Goal: Task Accomplishment & Management: Use online tool/utility

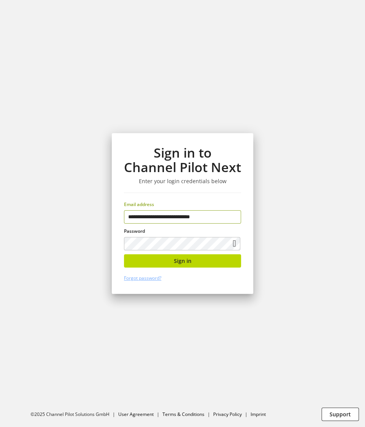
type input "**********"
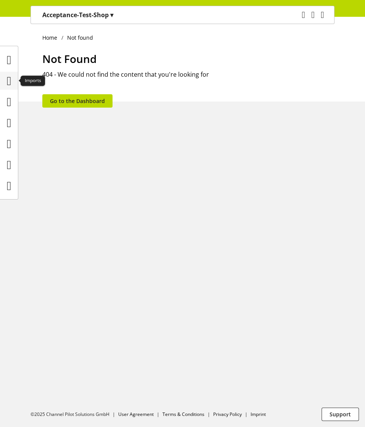
click at [11, 86] on icon at bounding box center [9, 80] width 5 height 15
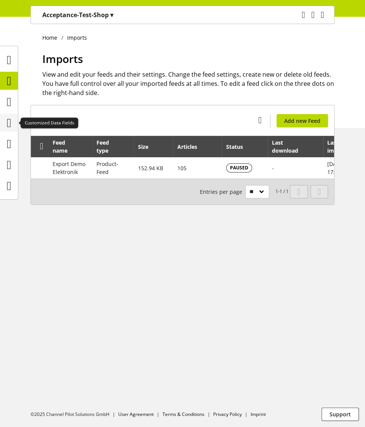
click at [10, 119] on icon at bounding box center [9, 122] width 5 height 15
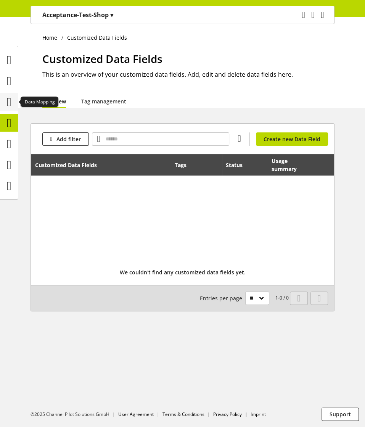
click at [11, 100] on icon at bounding box center [9, 101] width 5 height 15
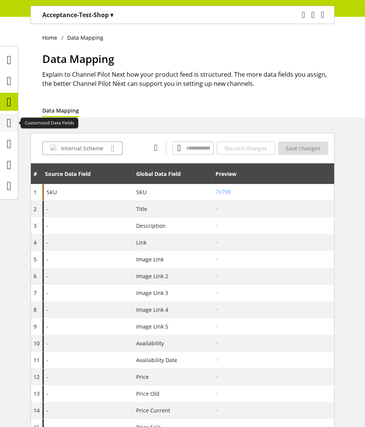
click at [9, 126] on icon at bounding box center [9, 122] width 5 height 15
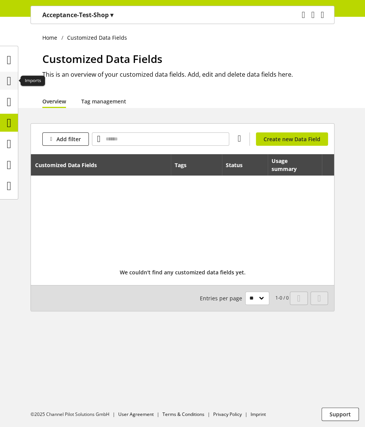
click at [11, 81] on icon at bounding box center [9, 80] width 5 height 15
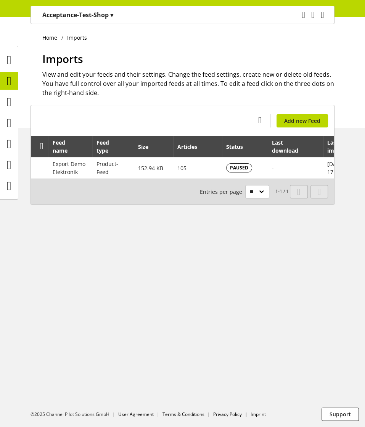
click at [60, 18] on p "Acceptance-Test-Shop ▾" at bounding box center [77, 14] width 71 height 9
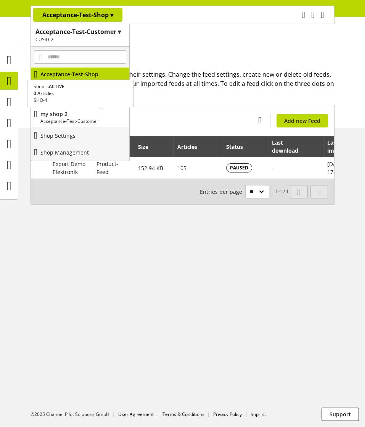
click at [69, 118] on p "Acceptance-Test-Customer" at bounding box center [83, 121] width 86 height 7
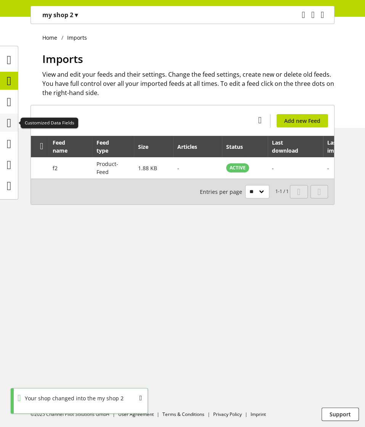
click at [11, 127] on icon at bounding box center [9, 122] width 5 height 15
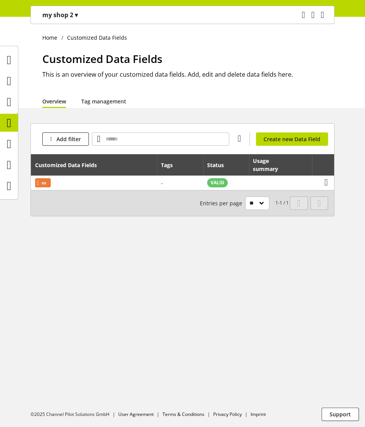
click at [64, 20] on div "my shop 2 ▾" at bounding box center [60, 15] width 54 height 14
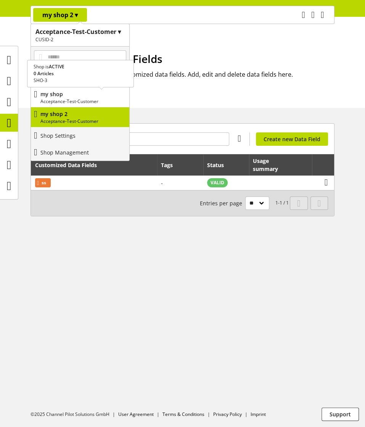
click at [64, 92] on p "my shop" at bounding box center [83, 94] width 86 height 8
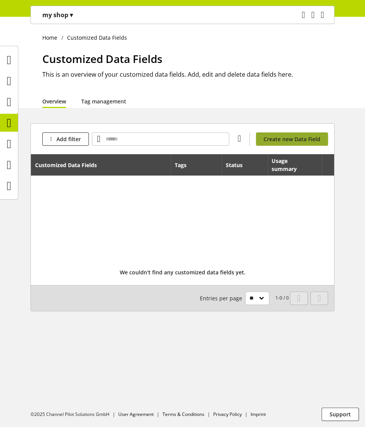
click at [272, 136] on span "Create new Data Field" at bounding box center [292, 139] width 57 height 8
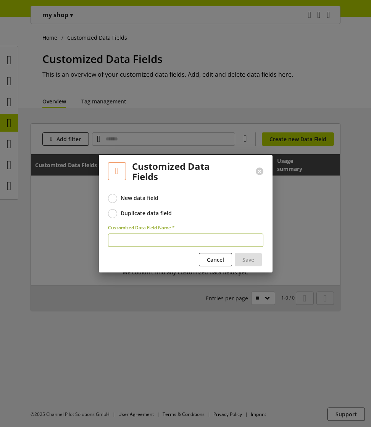
click at [142, 212] on div "Duplicate data field" at bounding box center [146, 213] width 51 height 7
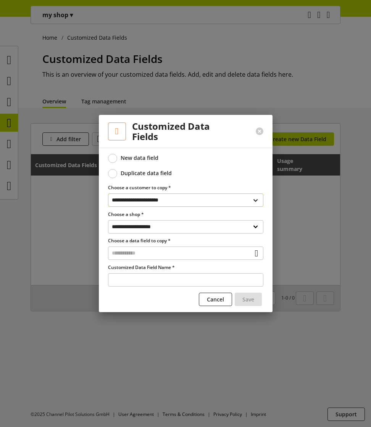
click at [179, 202] on select "**********" at bounding box center [185, 199] width 155 height 13
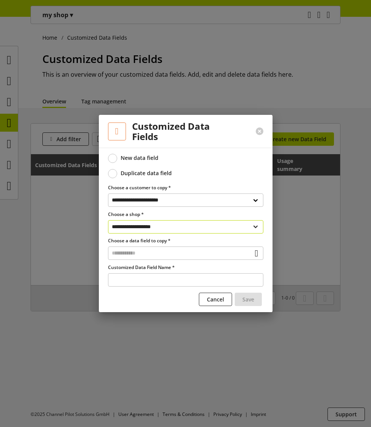
select select "**********"
click at [108, 220] on select "**********" at bounding box center [185, 226] width 155 height 13
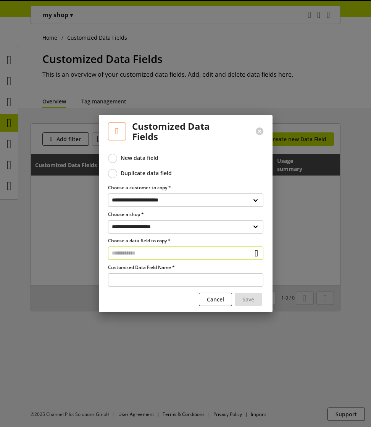
click at [153, 256] on input "text" at bounding box center [185, 253] width 155 height 13
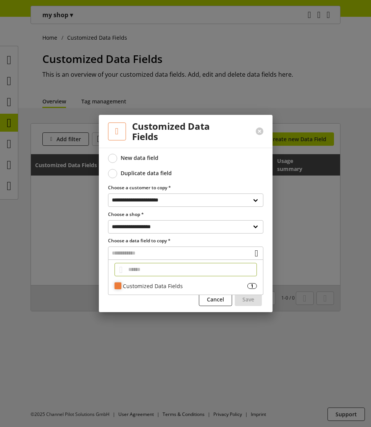
click at [143, 286] on div "Customized Data Fields" at bounding box center [185, 286] width 124 height 8
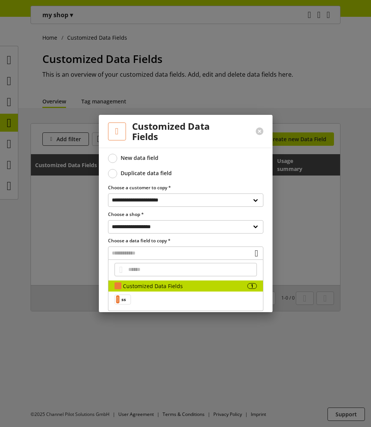
click at [141, 296] on div "ss" at bounding box center [185, 300] width 155 height 16
click at [126, 299] on span "ss" at bounding box center [123, 299] width 5 height 9
type input "**"
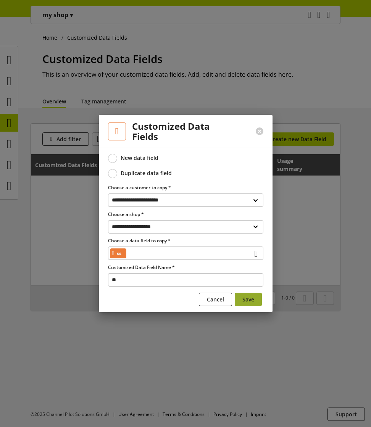
click at [243, 297] on span "Save" at bounding box center [248, 299] width 12 height 8
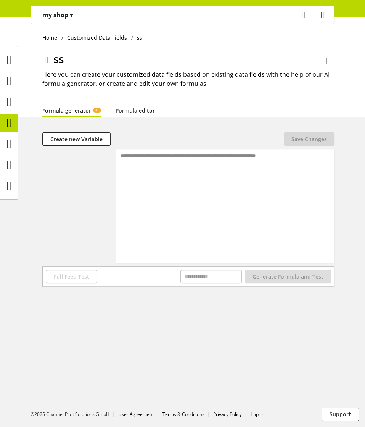
click at [132, 108] on link "Formula editor" at bounding box center [135, 110] width 39 height 8
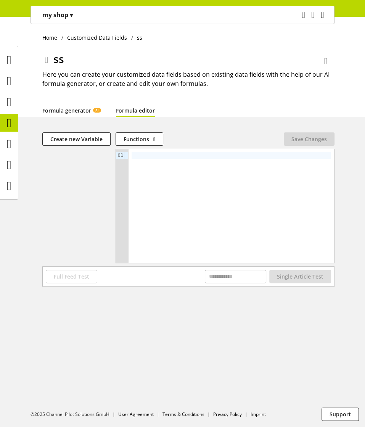
click at [73, 110] on link "Formula generator AI" at bounding box center [71, 110] width 58 height 8
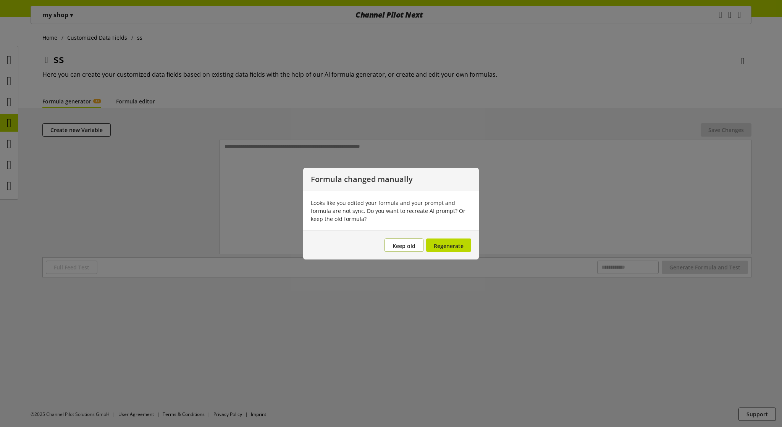
click at [365, 245] on span "Keep old" at bounding box center [403, 245] width 23 height 7
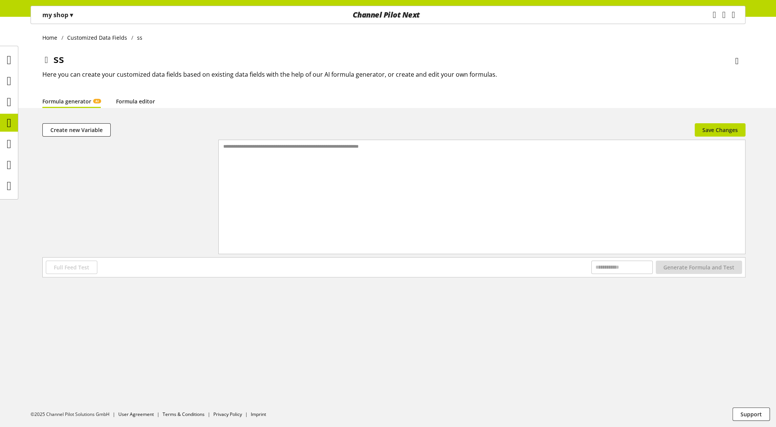
click at [127, 103] on link "Formula editor" at bounding box center [135, 101] width 39 height 8
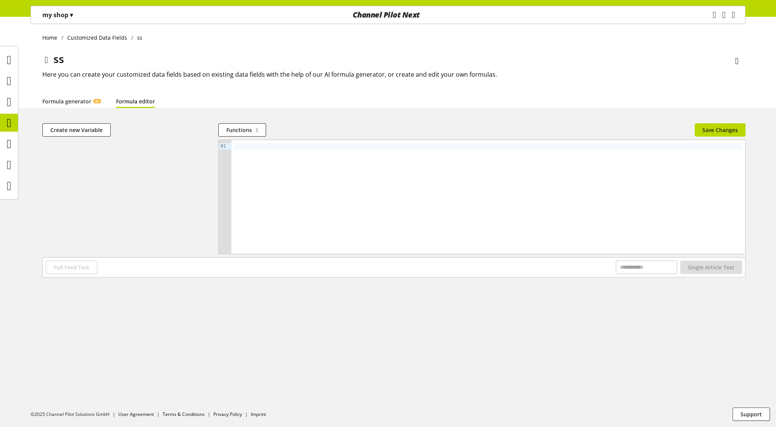
click at [64, 16] on p "my shop ▾" at bounding box center [57, 14] width 31 height 9
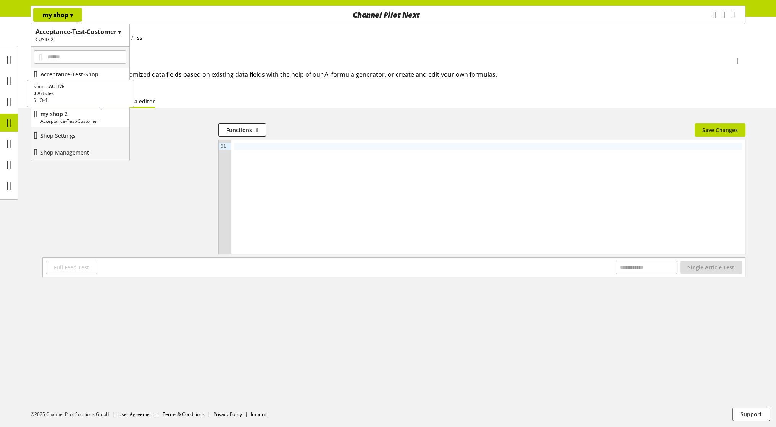
click at [75, 115] on p "my shop 2" at bounding box center [83, 114] width 86 height 8
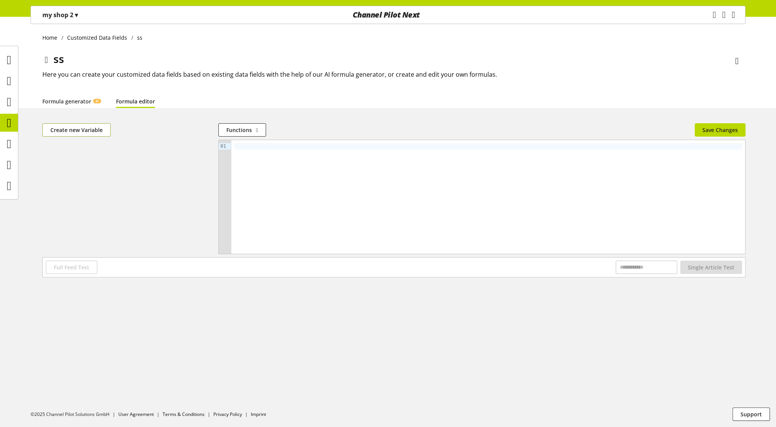
click at [90, 129] on span "Create new Variable" at bounding box center [76, 130] width 52 height 8
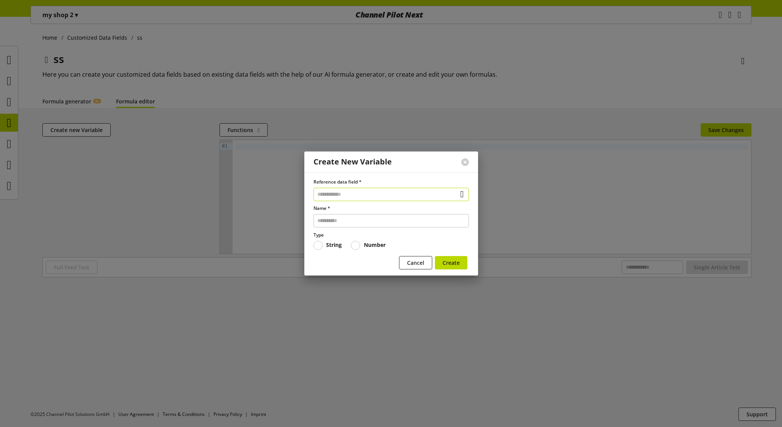
click at [356, 194] on input "text" at bounding box center [390, 194] width 155 height 13
click at [365, 262] on span "Cancel" at bounding box center [415, 263] width 17 height 8
